Goal: Obtain resource: Obtain resource

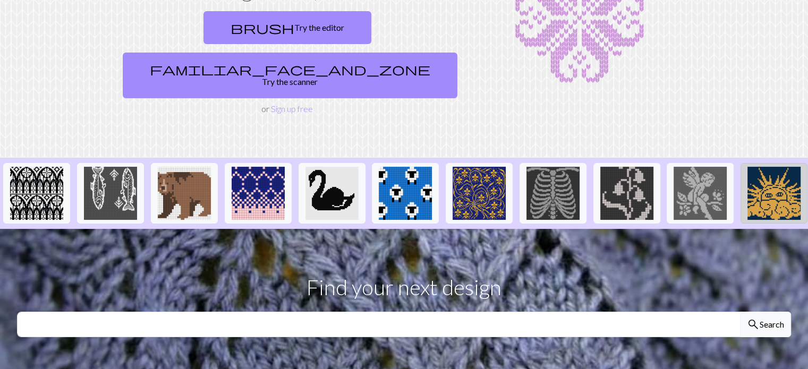
scroll to position [121, 0]
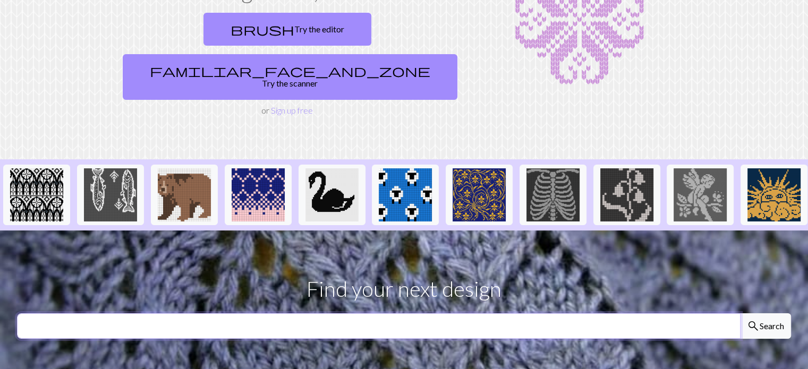
click at [708, 314] on input "text" at bounding box center [379, 327] width 724 height 26
paste input "diamond"
type input "diamond"
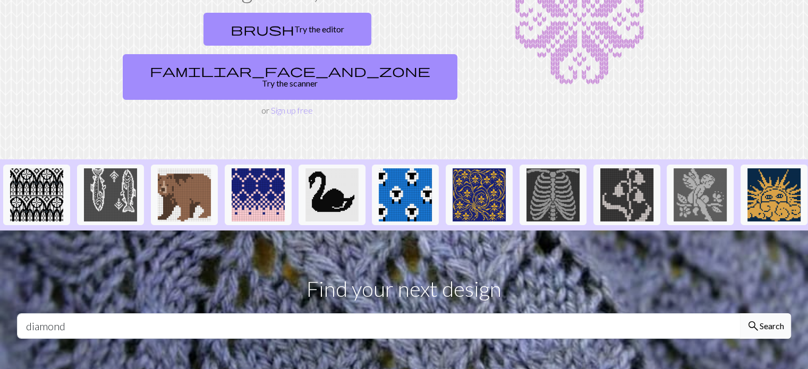
click at [766, 314] on button "search Search" at bounding box center [765, 327] width 51 height 26
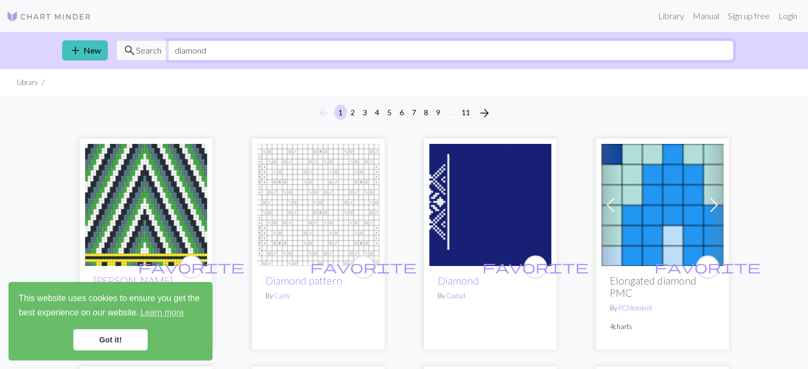
click at [538, 49] on input "diamond" at bounding box center [451, 50] width 566 height 20
paste input "Howl's Moving Castle"
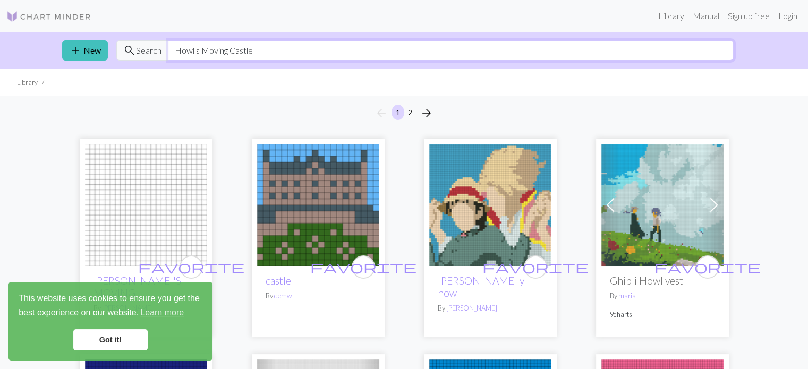
type input "Howl's Moving Castle"
click at [104, 339] on link "Got it!" at bounding box center [110, 340] width 74 height 21
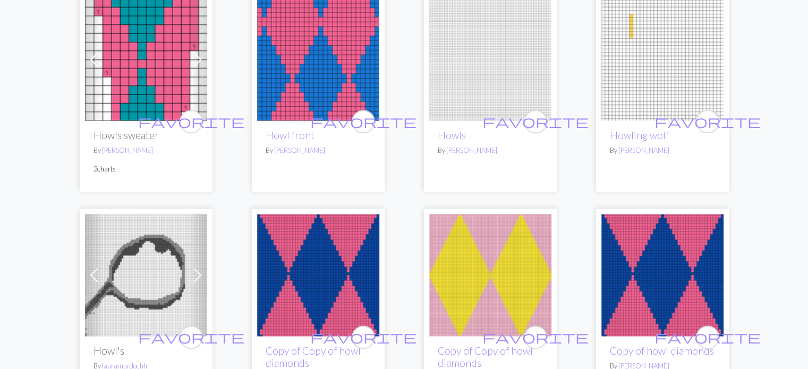
scroll to position [1382, 0]
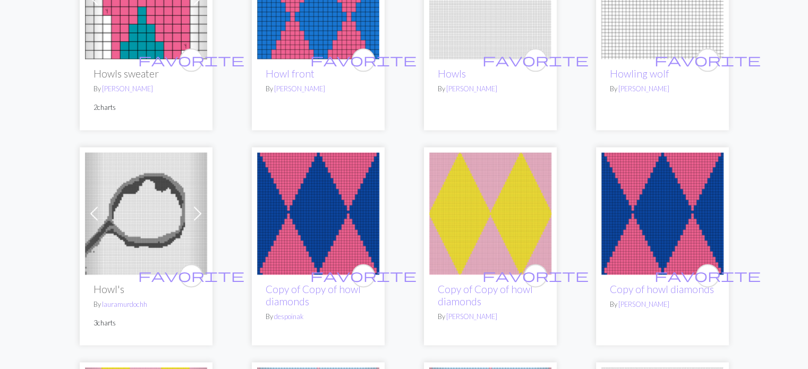
click at [612, 176] on img at bounding box center [663, 214] width 122 height 122
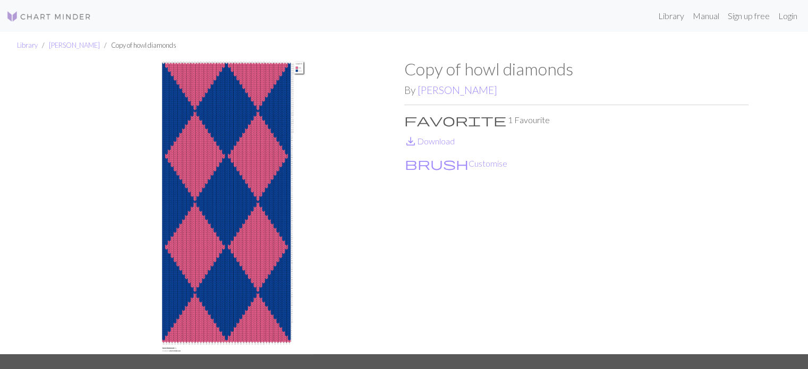
click at [245, 120] on img at bounding box center [232, 207] width 344 height 296
click at [434, 144] on link "save_alt Download" at bounding box center [430, 141] width 50 height 10
click at [407, 0] on html "This website uses cookies to ensure you get the best experience on our website.…" at bounding box center [404, 184] width 808 height 369
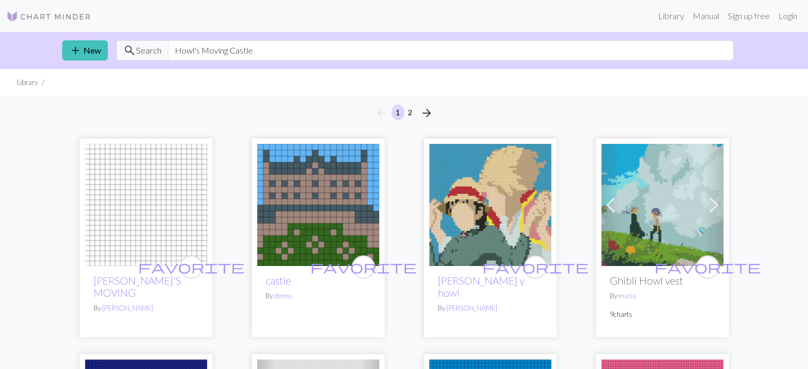
click at [466, 199] on img at bounding box center [490, 205] width 122 height 122
click at [121, 207] on img at bounding box center [146, 205] width 122 height 122
click at [718, 206] on span at bounding box center [714, 205] width 17 height 17
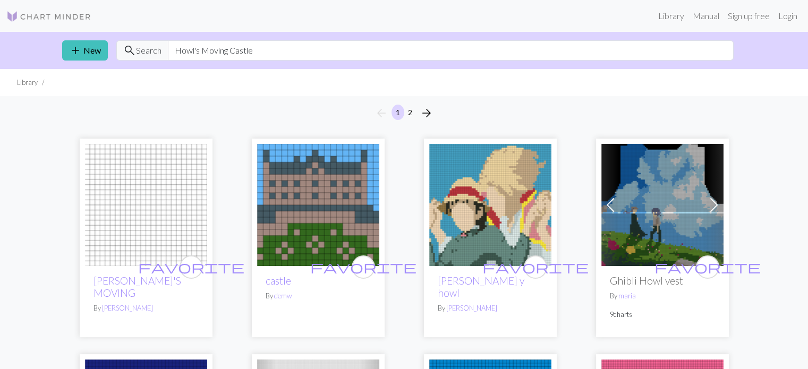
click at [718, 206] on span at bounding box center [714, 205] width 17 height 17
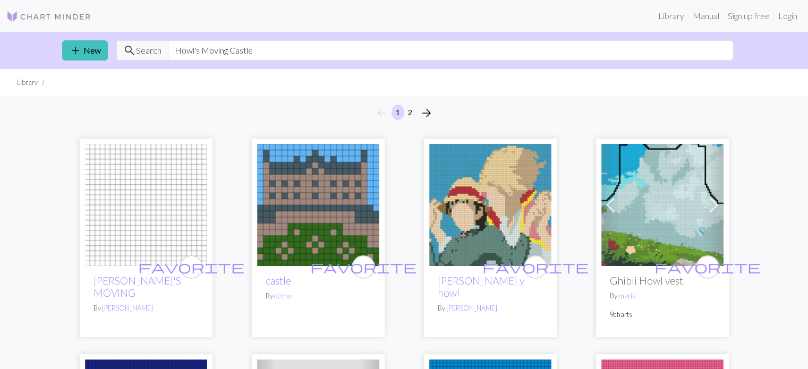
click at [654, 195] on img at bounding box center [663, 205] width 122 height 122
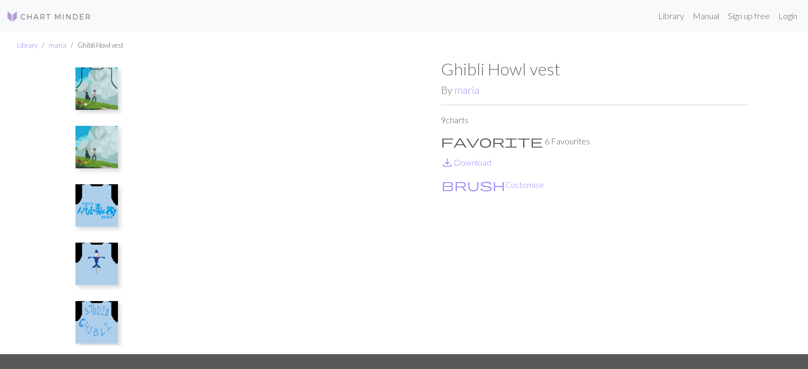
scroll to position [235, 0]
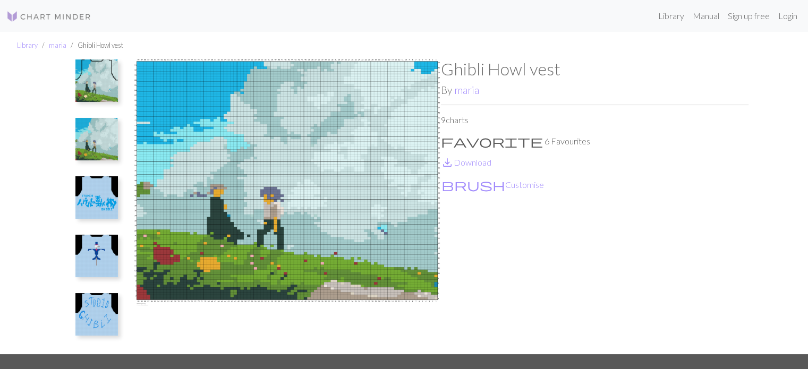
click at [92, 259] on img at bounding box center [96, 256] width 43 height 43
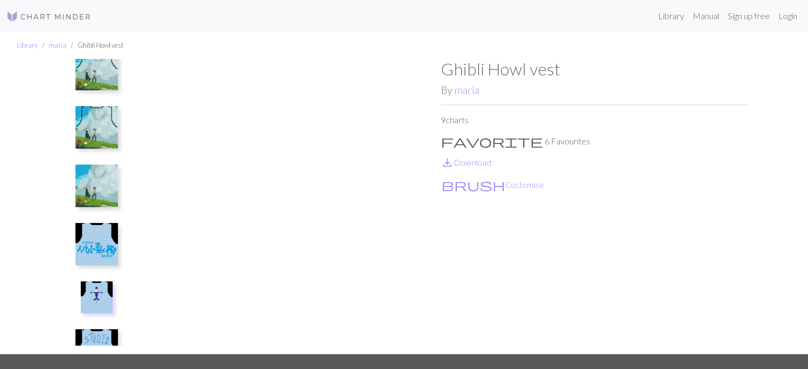
scroll to position [129, 0]
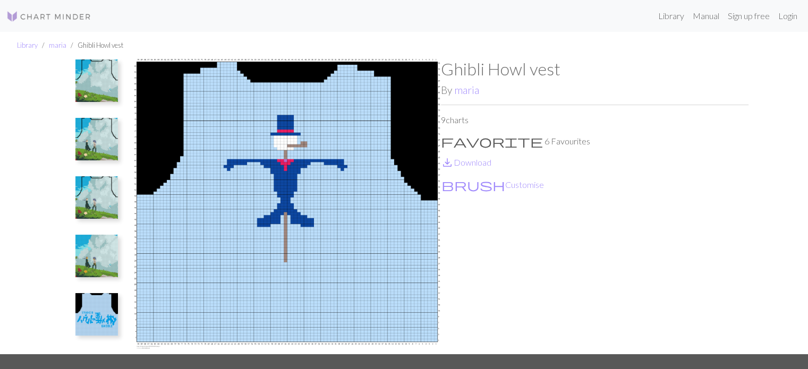
click at [98, 191] on img at bounding box center [96, 197] width 43 height 43
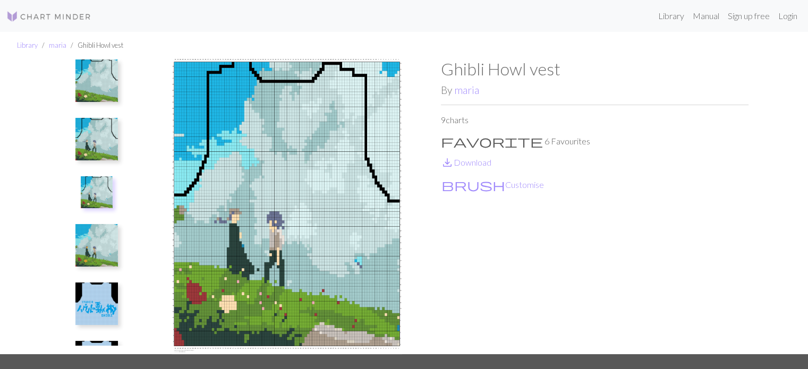
click at [98, 140] on img at bounding box center [96, 139] width 43 height 43
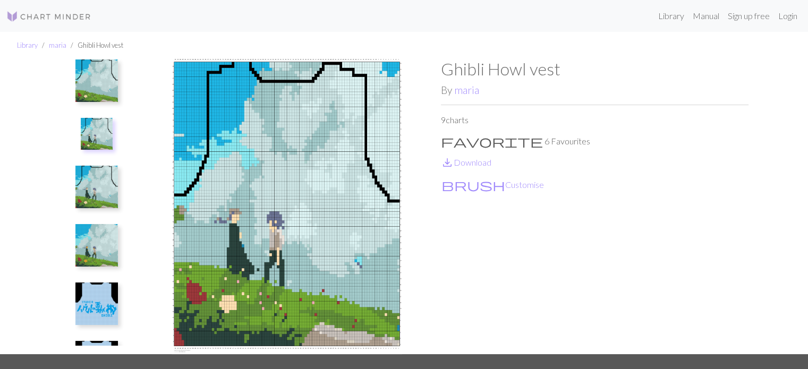
click at [104, 129] on img at bounding box center [97, 134] width 32 height 32
click at [102, 85] on img at bounding box center [96, 81] width 43 height 43
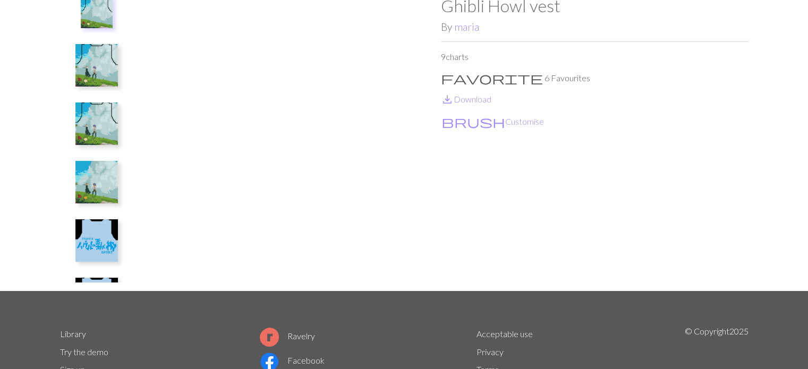
scroll to position [0, 0]
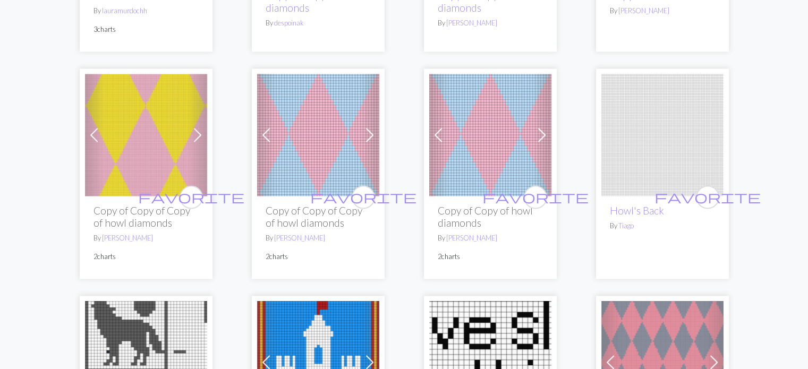
scroll to position [1701, 0]
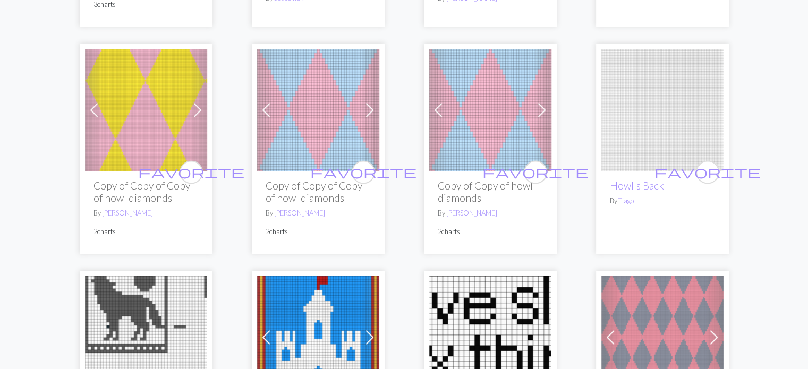
click at [441, 102] on span at bounding box center [438, 110] width 17 height 17
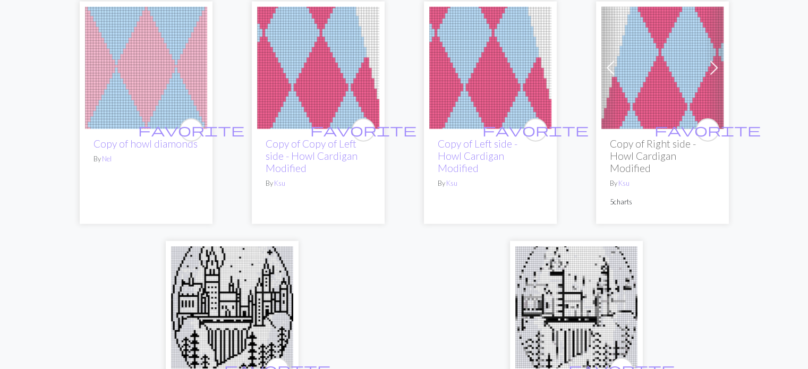
scroll to position [2605, 0]
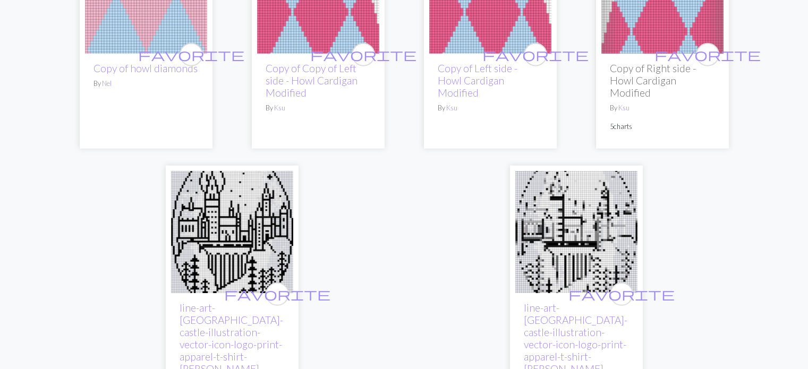
scroll to position [2870, 0]
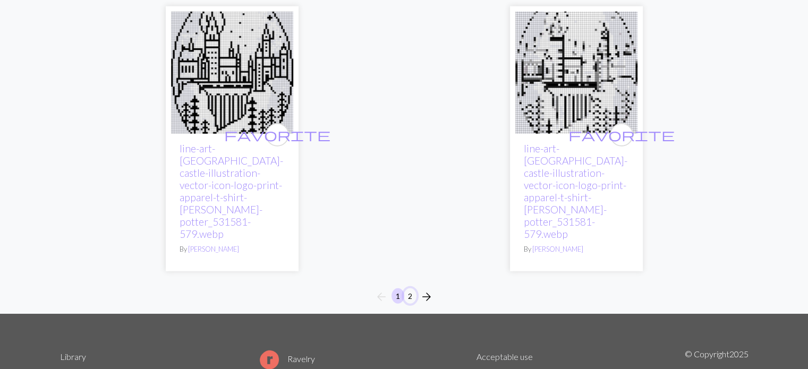
click at [410, 289] on button "2" at bounding box center [410, 296] width 13 height 15
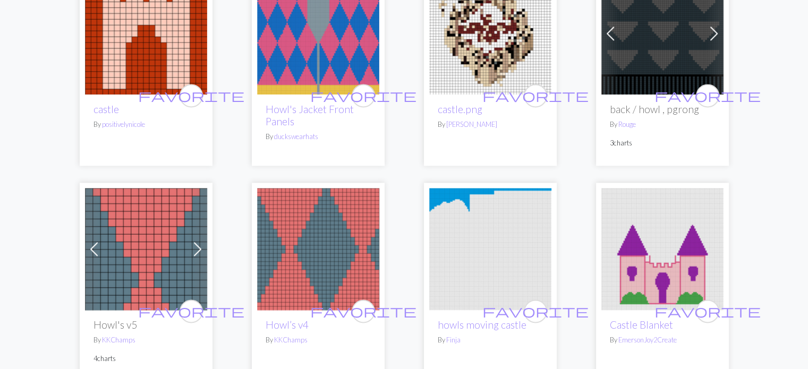
scroll to position [1595, 0]
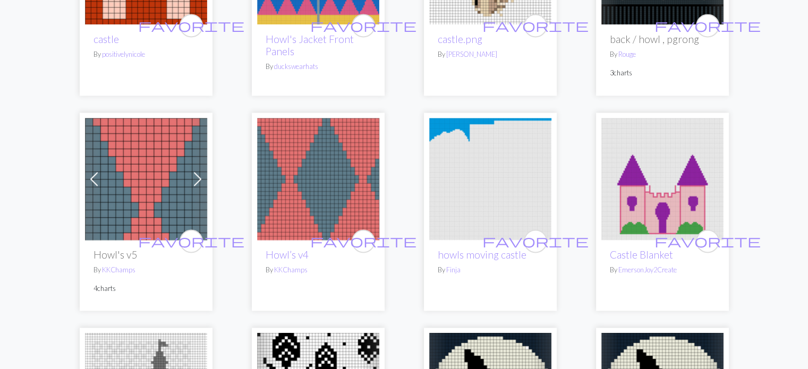
drag, startPoint x: 315, startPoint y: 163, endPoint x: 282, endPoint y: 167, distance: 33.2
drag, startPoint x: 140, startPoint y: 156, endPoint x: 56, endPoint y: 96, distance: 103.6
click at [131, 161] on img at bounding box center [146, 179] width 122 height 122
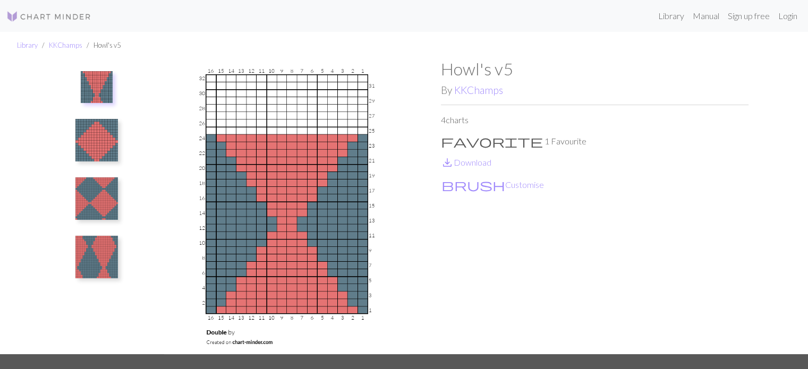
drag, startPoint x: 131, startPoint y: 161, endPoint x: 752, endPoint y: 124, distance: 621.9
click at [753, 124] on div "Howl's v5 By KKChamps 4 charts favorite 1 Favourite save_alt Download brush Cus…" at bounding box center [405, 207] width 702 height 296
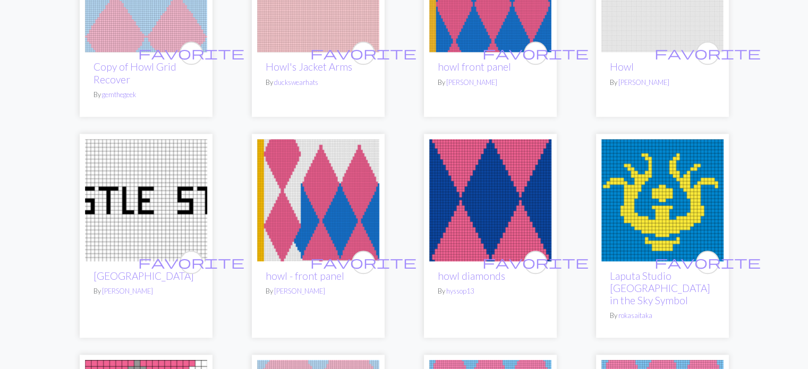
scroll to position [850, 0]
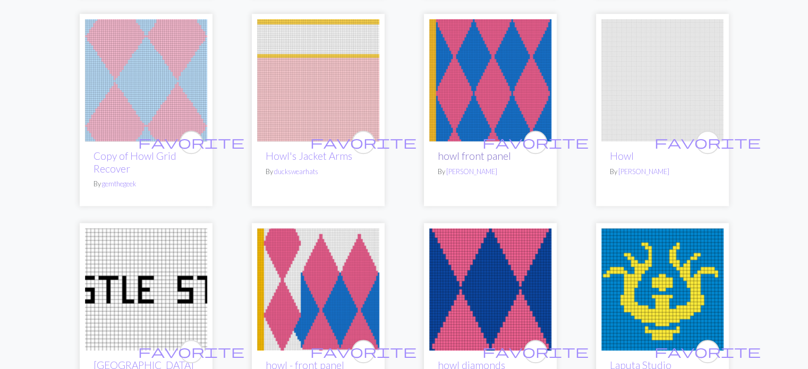
click at [486, 150] on link "howl front panel" at bounding box center [474, 156] width 73 height 12
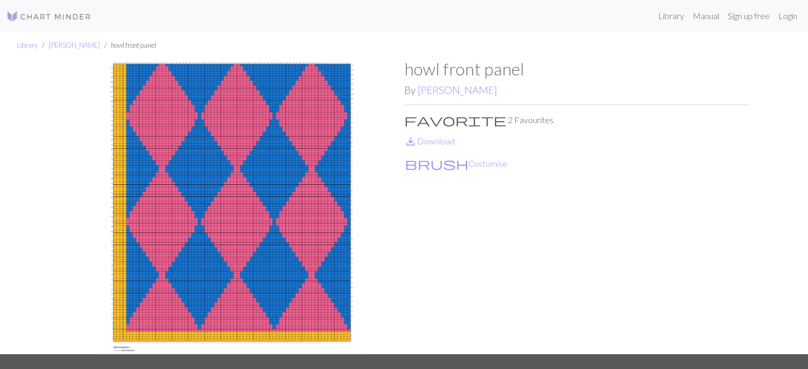
drag, startPoint x: 486, startPoint y: 131, endPoint x: 613, endPoint y: 184, distance: 138.2
click at [614, 186] on div "howl front panel By amelia favorite 2 Favourites save_alt Download brush Custom…" at bounding box center [577, 207] width 344 height 296
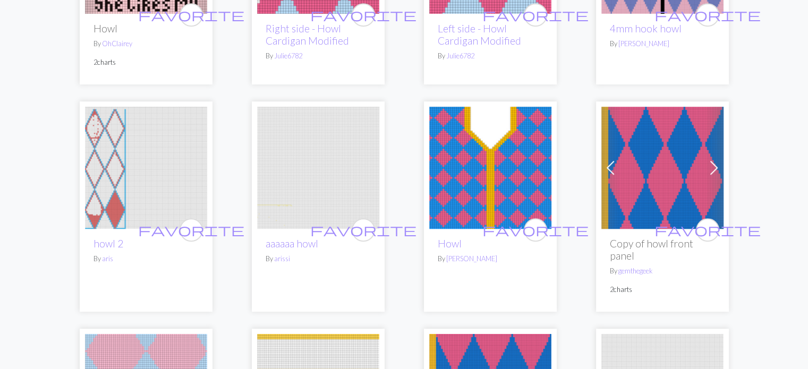
scroll to position [532, 0]
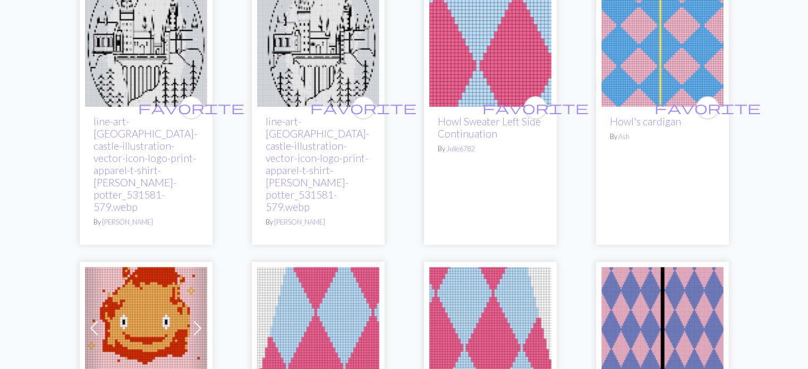
scroll to position [0, 0]
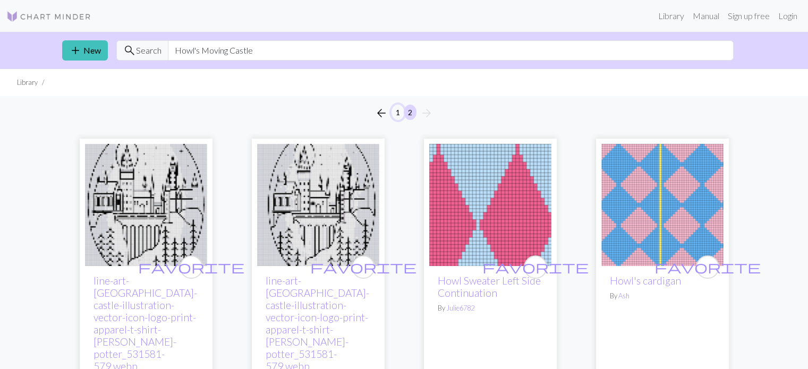
click at [398, 113] on button "1" at bounding box center [398, 112] width 13 height 15
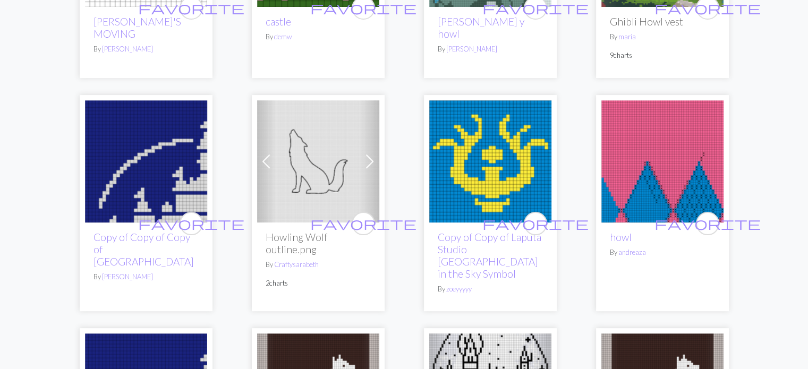
scroll to position [372, 0]
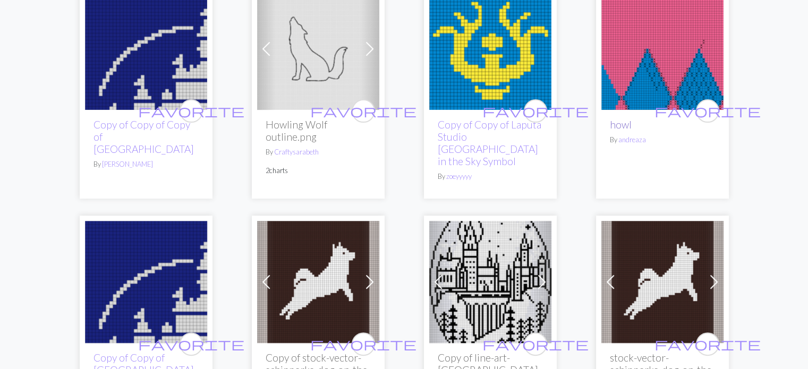
click at [623, 127] on link "howl" at bounding box center [621, 125] width 22 height 12
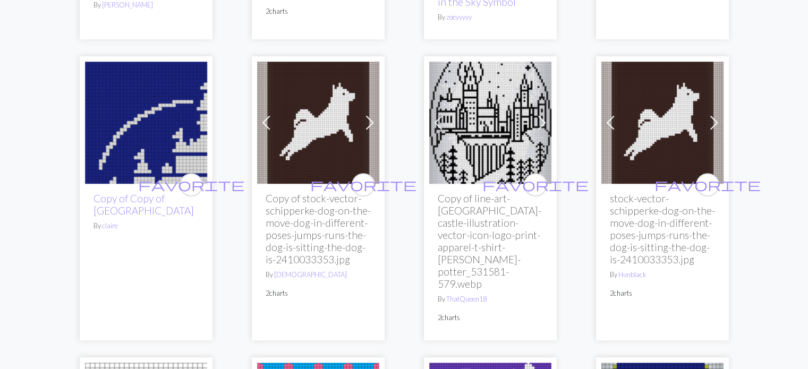
scroll to position [638, 0]
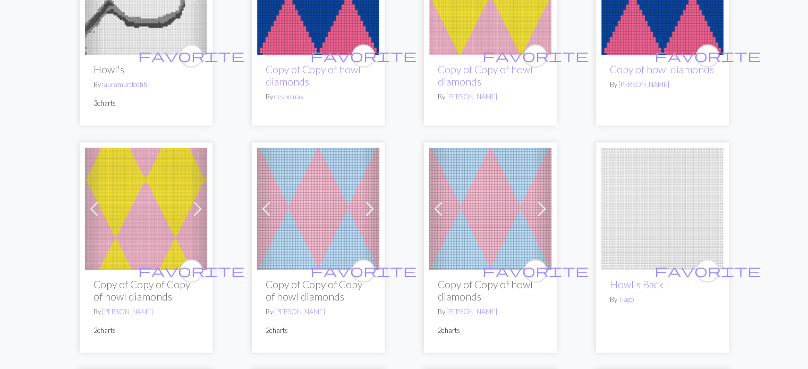
scroll to position [1595, 0]
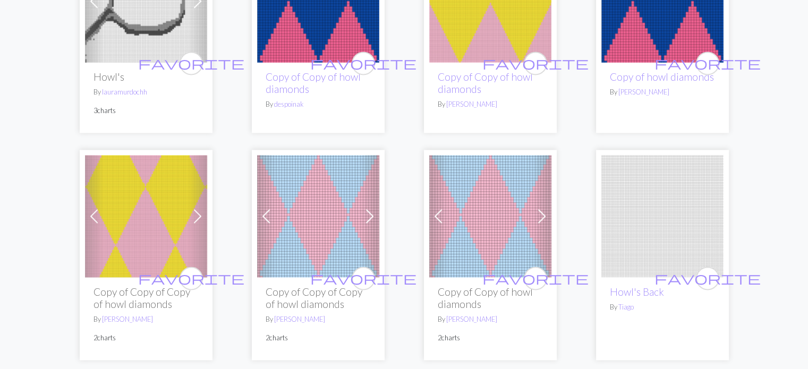
click at [368, 208] on span at bounding box center [369, 216] width 17 height 17
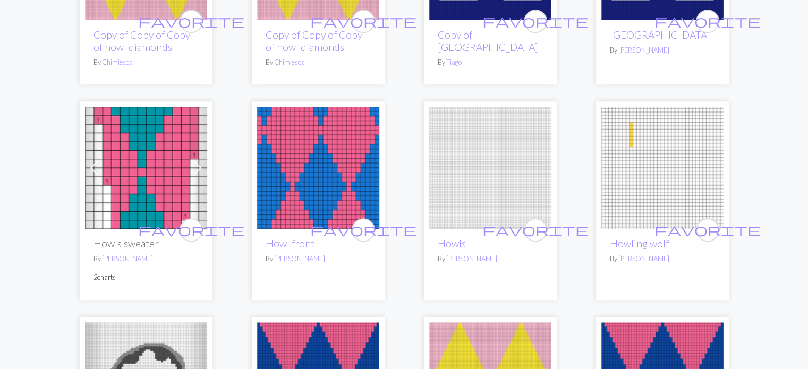
scroll to position [1329, 0]
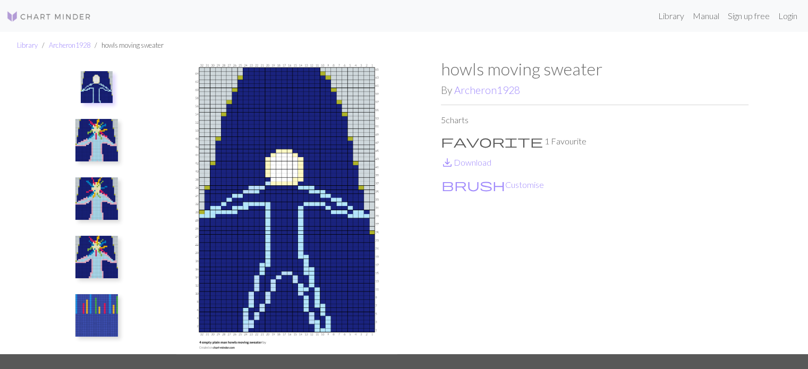
click at [102, 244] on img at bounding box center [96, 257] width 43 height 43
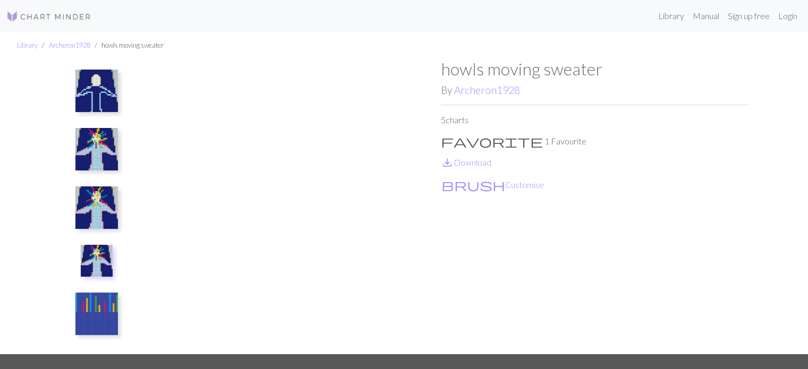
scroll to position [2, 0]
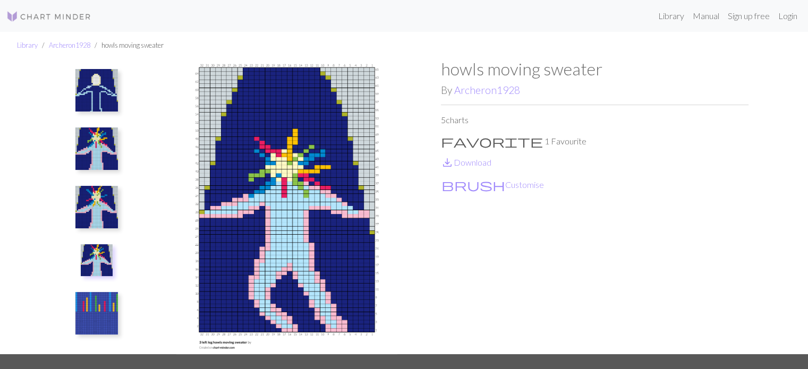
click at [99, 306] on img at bounding box center [96, 313] width 43 height 43
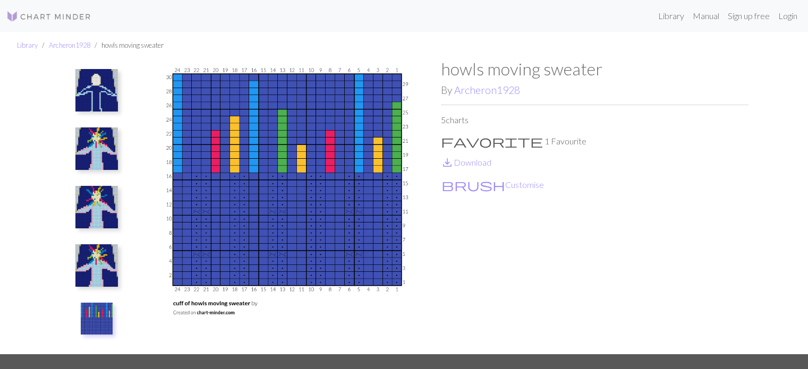
click at [106, 271] on img at bounding box center [96, 266] width 43 height 43
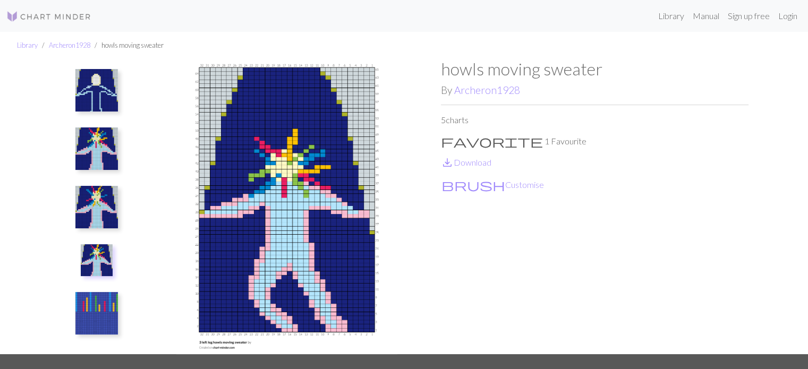
click at [106, 216] on img at bounding box center [96, 207] width 43 height 43
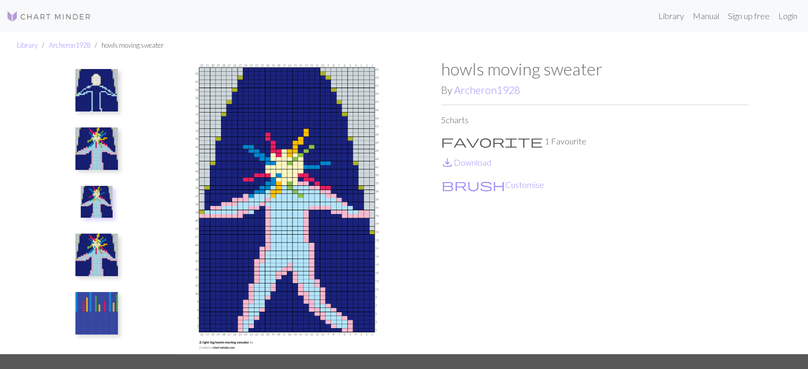
click at [93, 250] on img at bounding box center [96, 255] width 43 height 43
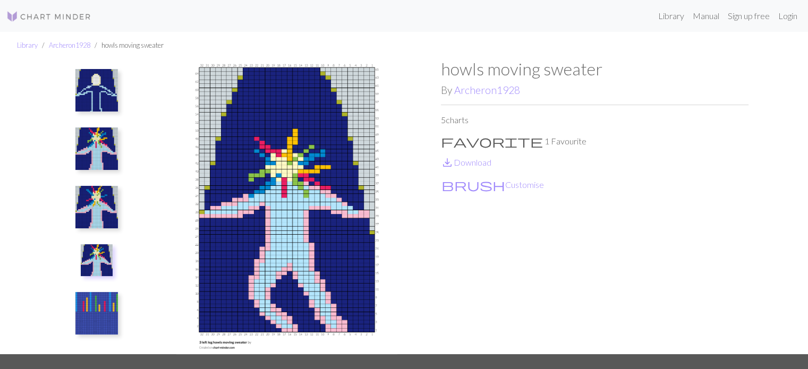
click at [95, 197] on img at bounding box center [96, 207] width 43 height 43
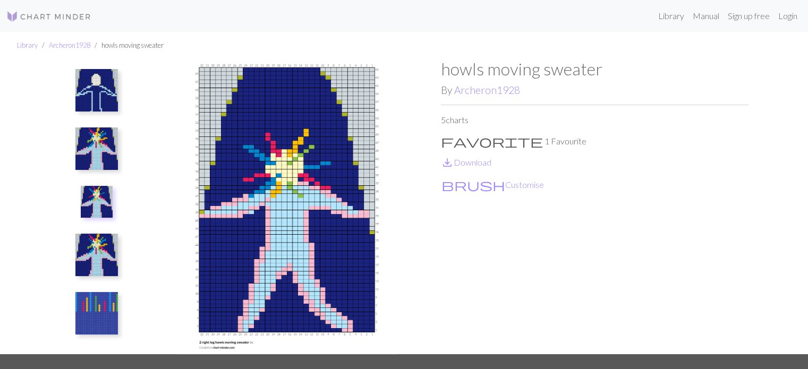
click at [100, 153] on img at bounding box center [96, 149] width 43 height 43
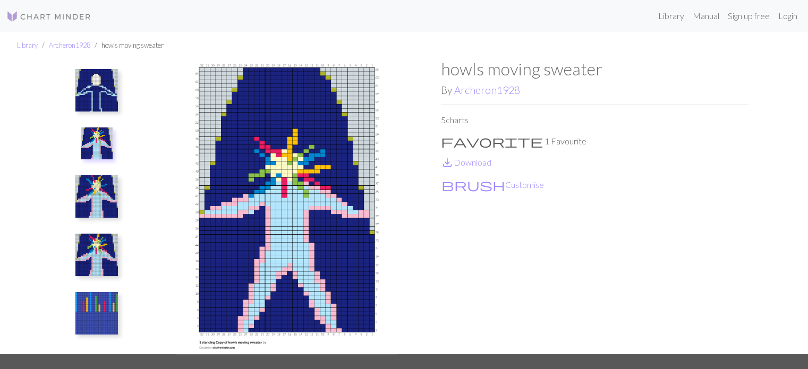
click at [97, 98] on img at bounding box center [96, 90] width 43 height 43
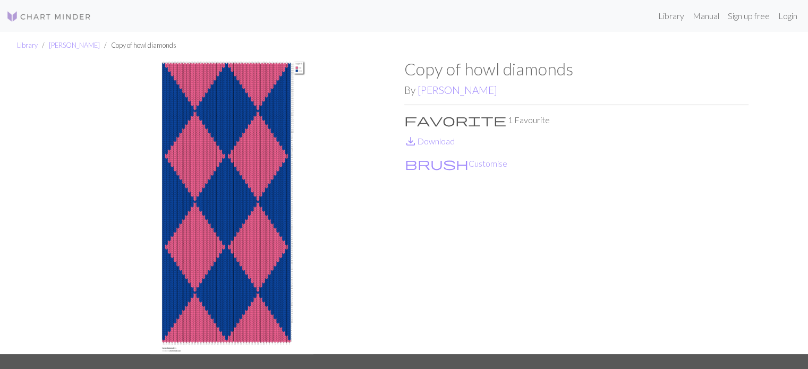
drag, startPoint x: 30, startPoint y: 164, endPoint x: 181, endPoint y: 237, distance: 167.8
click at [30, 163] on div "Library Kirsty Broadbent Copy of howl diamonds Copy of howl diamonds By Kirsty …" at bounding box center [404, 193] width 808 height 323
